Goal: Information Seeking & Learning: Find specific fact

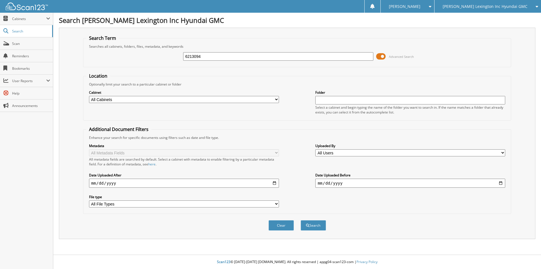
type input "6213094"
click at [301, 220] on button "Search" at bounding box center [313, 225] width 25 height 10
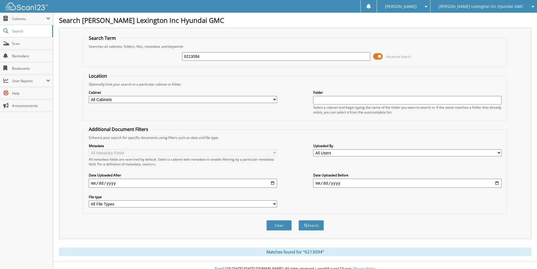
click at [265, 54] on input "6213094" at bounding box center [276, 56] width 188 height 8
click at [299, 220] on button "Search" at bounding box center [311, 225] width 25 height 10
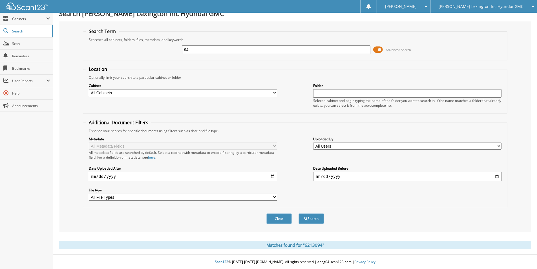
type input "4"
type input "6208754"
click at [299, 213] on button "Search" at bounding box center [311, 218] width 25 height 10
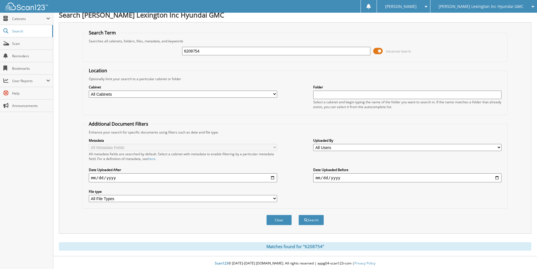
scroll to position [7, 0]
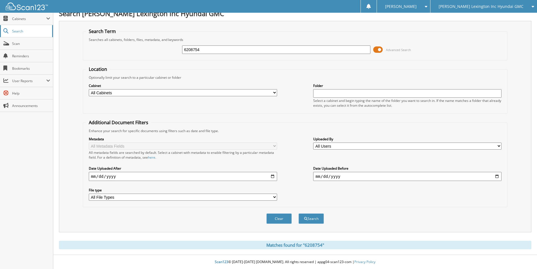
click at [26, 29] on span "Search" at bounding box center [30, 31] width 37 height 5
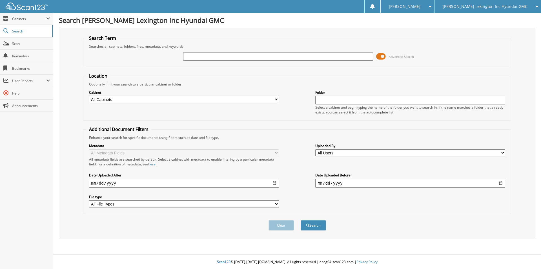
click at [143, 58] on div "Advanced Search" at bounding box center [297, 56] width 422 height 15
click at [215, 58] on input "text" at bounding box center [278, 56] width 190 height 8
click at [19, 54] on span "Reminders" at bounding box center [31, 56] width 38 height 5
click at [383, 56] on span at bounding box center [381, 56] width 10 height 8
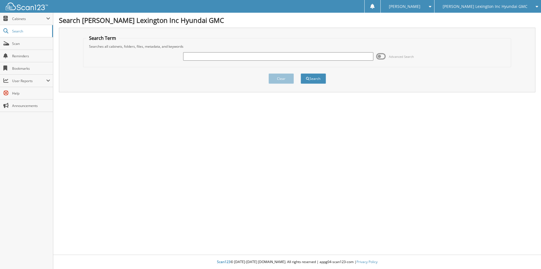
click at [199, 52] on input "text" at bounding box center [278, 56] width 190 height 8
type input "6208754"
click at [301, 73] on button "Search" at bounding box center [313, 78] width 25 height 10
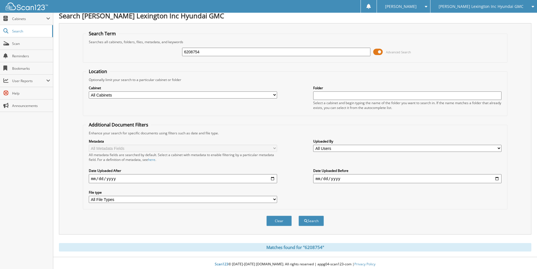
scroll to position [7, 0]
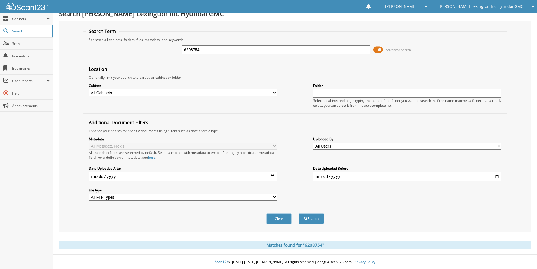
click at [230, 48] on input "6208754" at bounding box center [276, 49] width 188 height 8
type input "6197396"
click at [299, 213] on button "Search" at bounding box center [311, 218] width 25 height 10
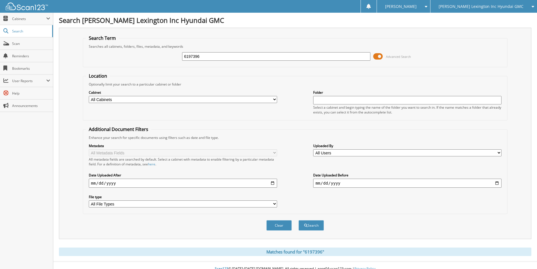
click at [380, 56] on span at bounding box center [378, 56] width 10 height 8
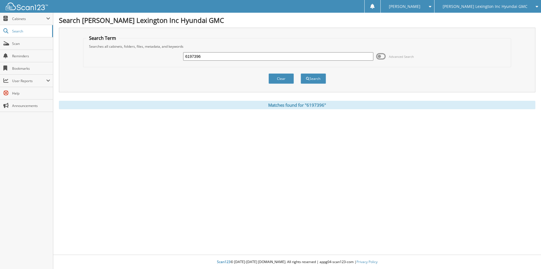
click at [492, 8] on span "[PERSON_NAME] Lexington Inc Hyundai GMC" at bounding box center [485, 6] width 85 height 3
click at [470, 93] on div "Search Term Searches all cabinets, folders, files, metadata, and keywords 61973…" at bounding box center [297, 68] width 477 height 81
